Goal: Task Accomplishment & Management: Manage account settings

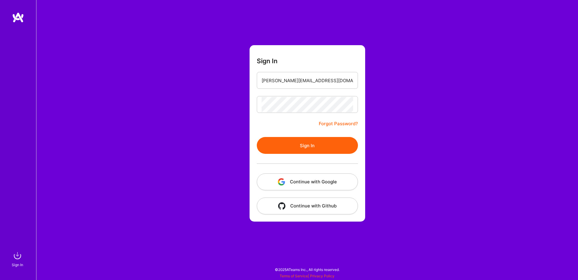
type input "[PERSON_NAME][EMAIL_ADDRESS][DOMAIN_NAME]"
click at [301, 143] on button "Sign In" at bounding box center [307, 145] width 101 height 17
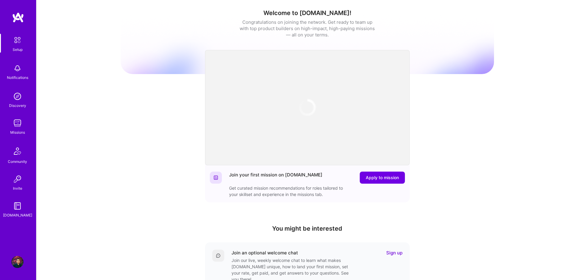
click at [13, 126] on img at bounding box center [17, 123] width 12 height 12
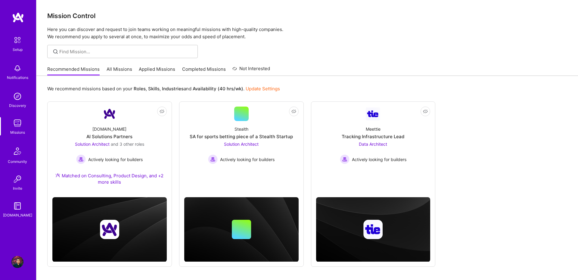
click at [121, 72] on link "All Missions" at bounding box center [120, 71] width 26 height 10
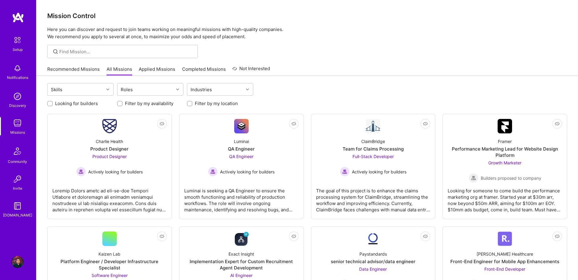
click at [166, 71] on link "Applied Missions" at bounding box center [157, 71] width 36 height 10
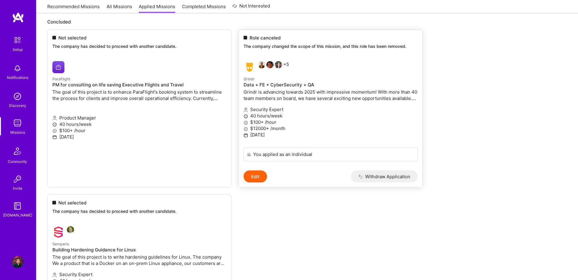
scroll to position [249, 0]
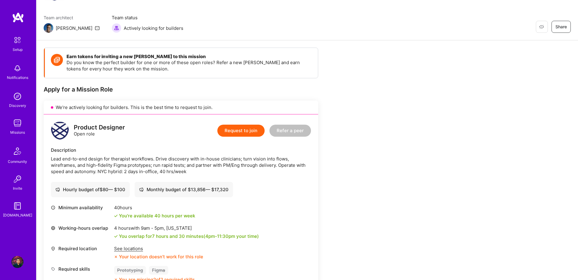
scroll to position [206, 0]
